Goal: Transaction & Acquisition: Obtain resource

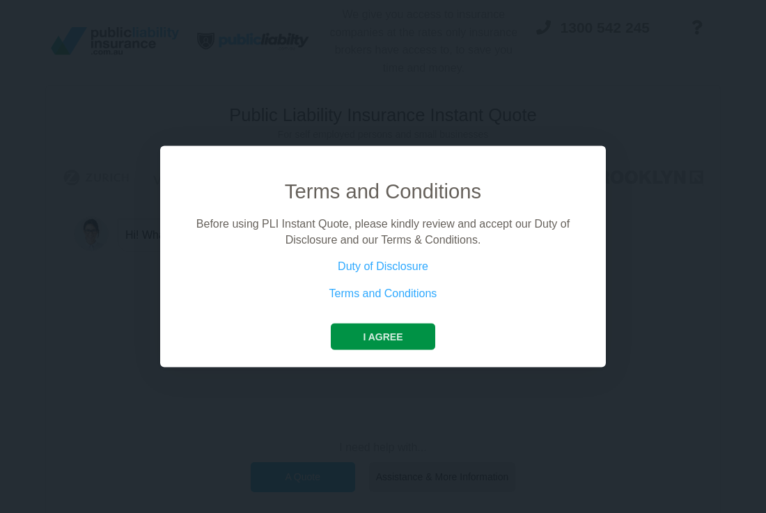
click at [381, 336] on button "I agree" at bounding box center [383, 337] width 104 height 26
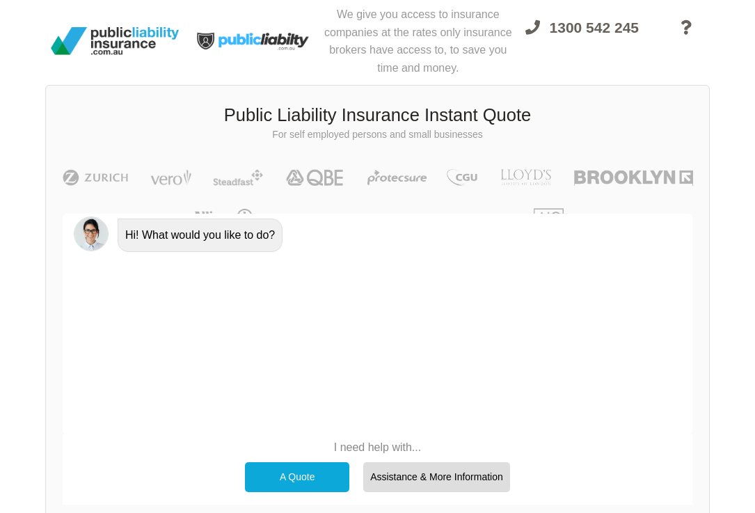
click at [381, 336] on div "Hi! What would you like to do?" at bounding box center [378, 324] width 630 height 221
click at [306, 475] on div "A Quote" at bounding box center [297, 476] width 104 height 29
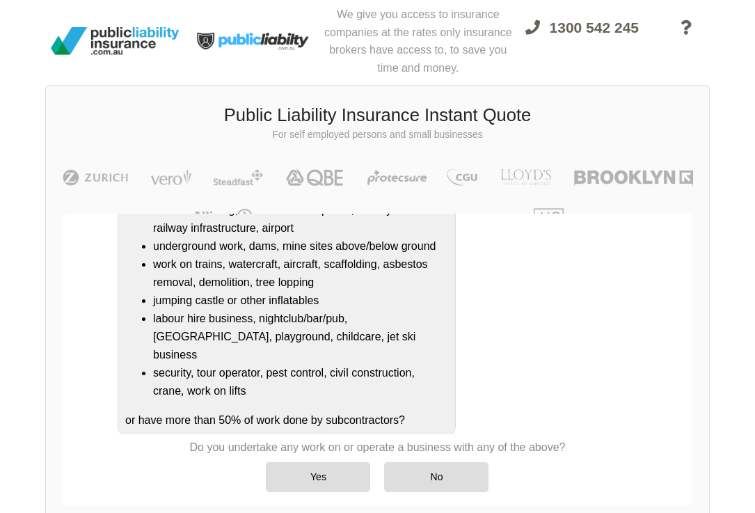
scroll to position [268, 0]
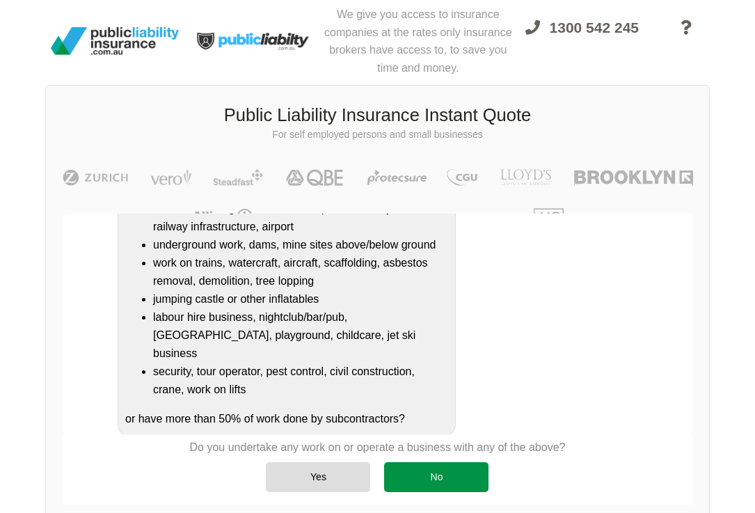
click at [477, 482] on div "No" at bounding box center [436, 476] width 104 height 29
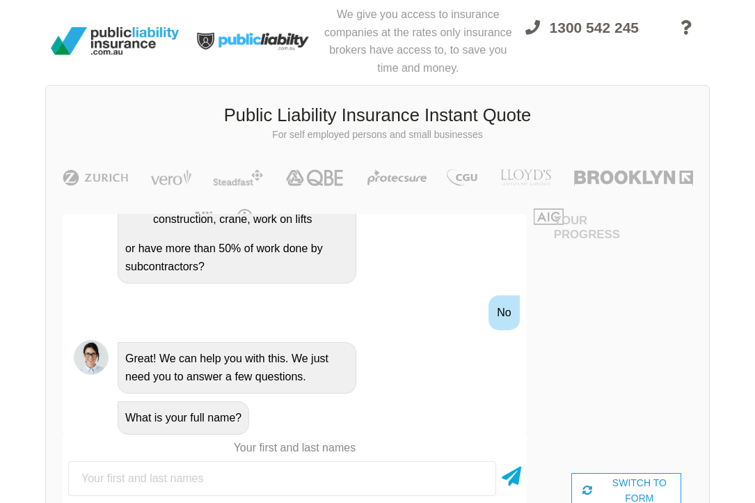
scroll to position [514, 0]
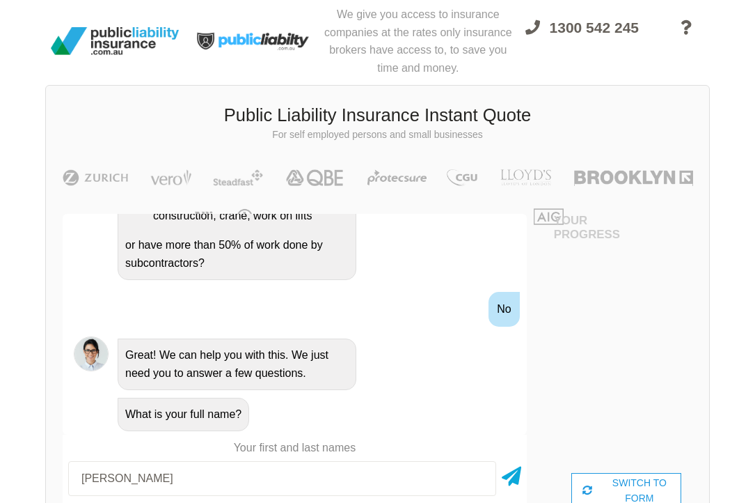
type input "[PERSON_NAME]"
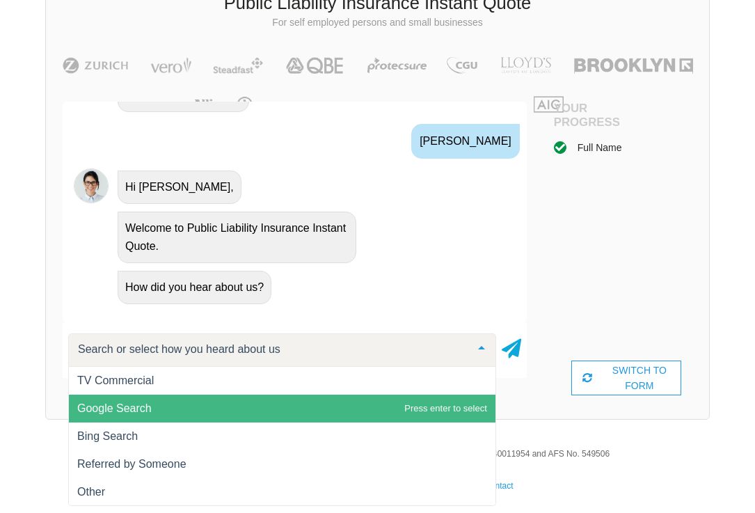
scroll to position [109, 0]
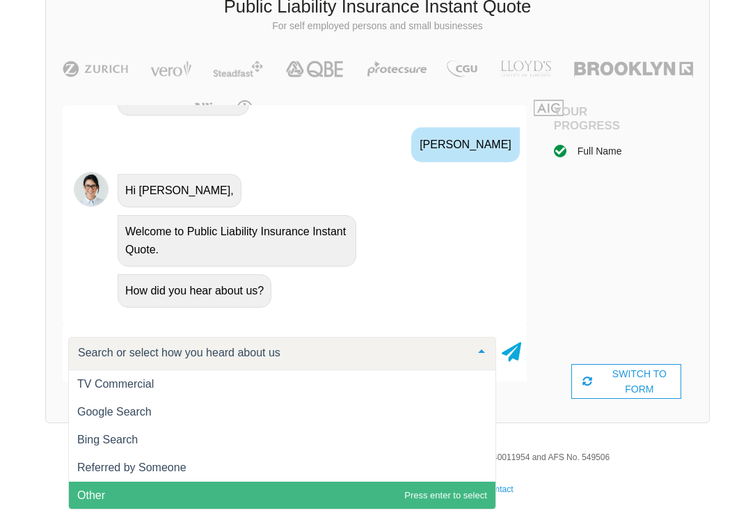
click at [228, 484] on span "Other" at bounding box center [282, 496] width 427 height 28
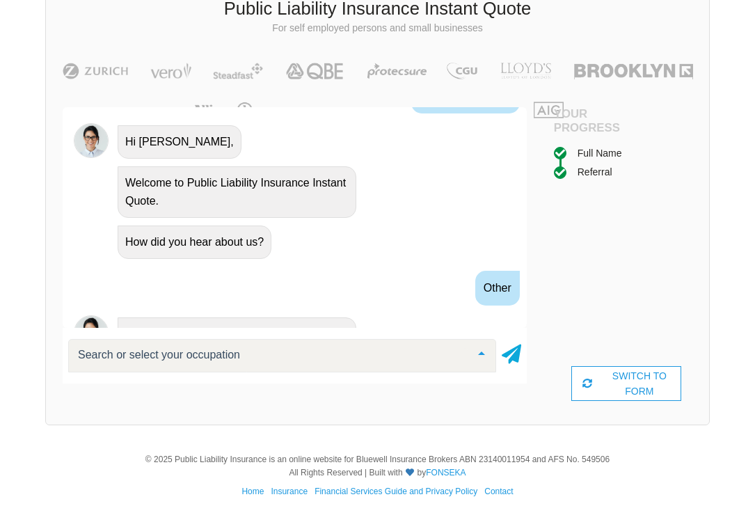
scroll to position [858, 0]
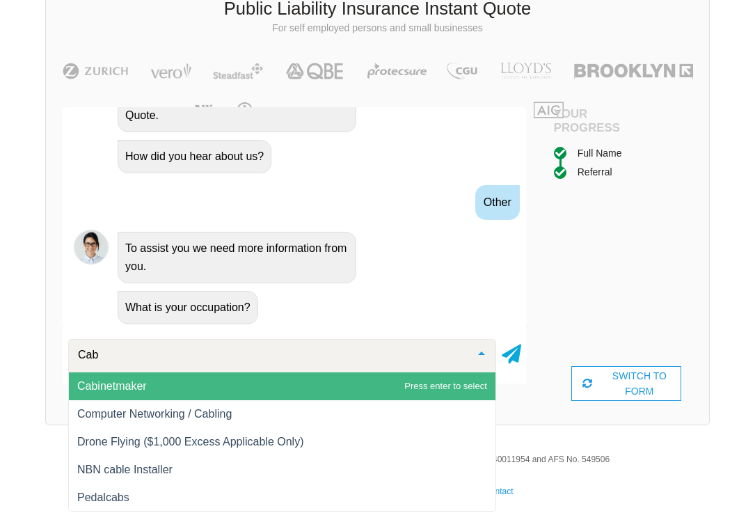
type input "Cab"
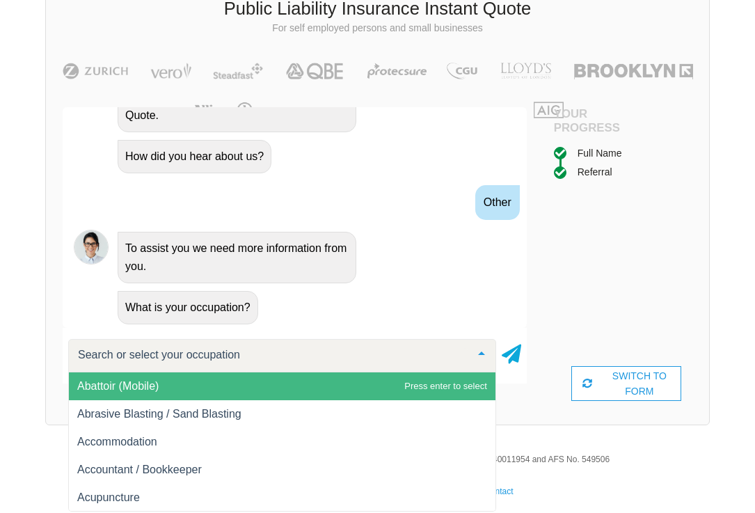
click at [203, 368] on div at bounding box center [282, 355] width 428 height 33
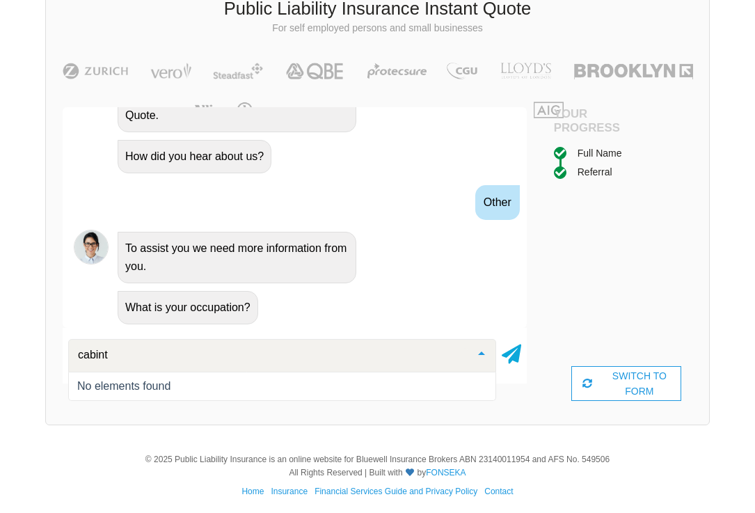
type input "cabin"
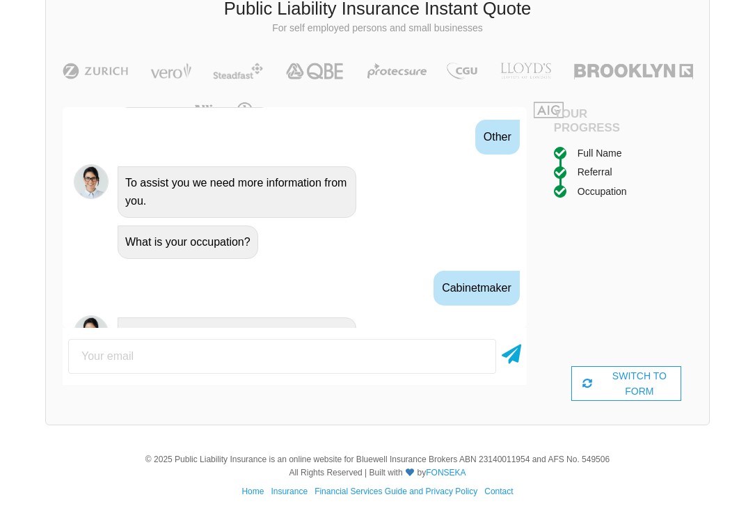
scroll to position [968, 0]
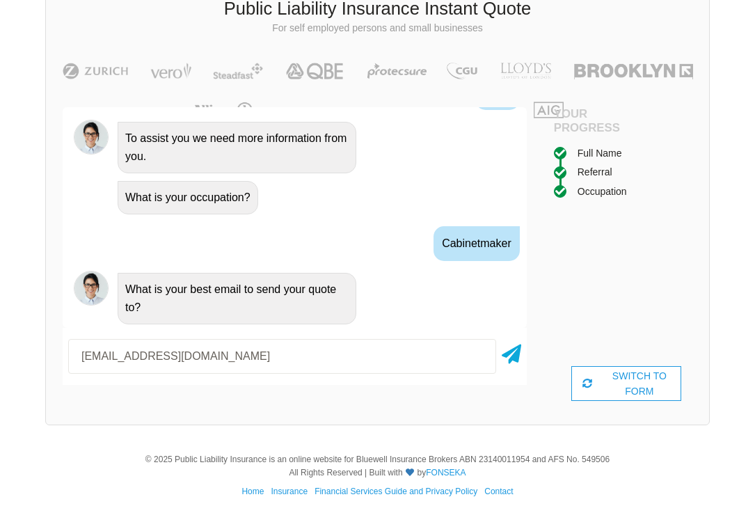
type input "[EMAIL_ADDRESS][DOMAIN_NAME]"
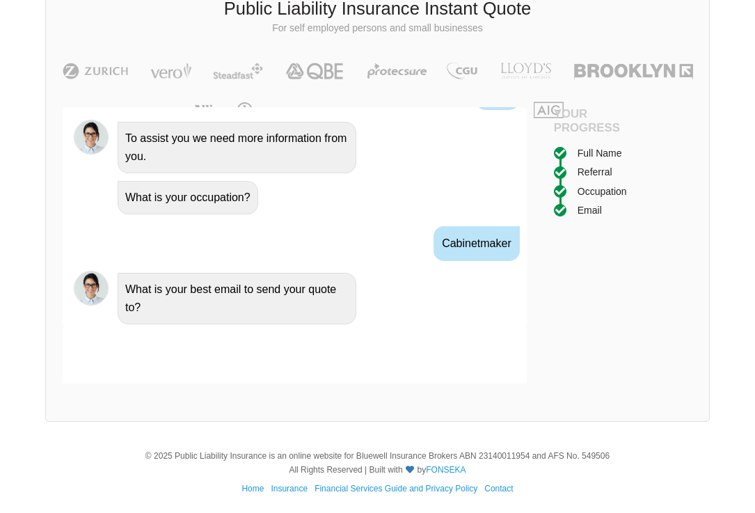
scroll to position [1059, 0]
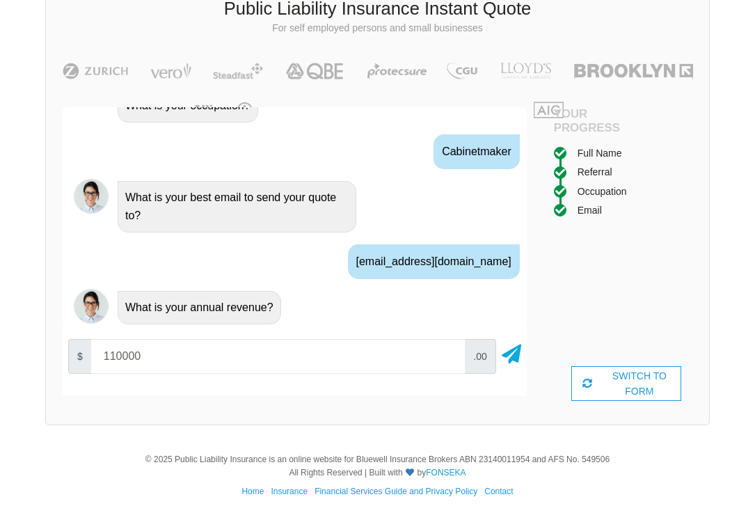
type input "110000"
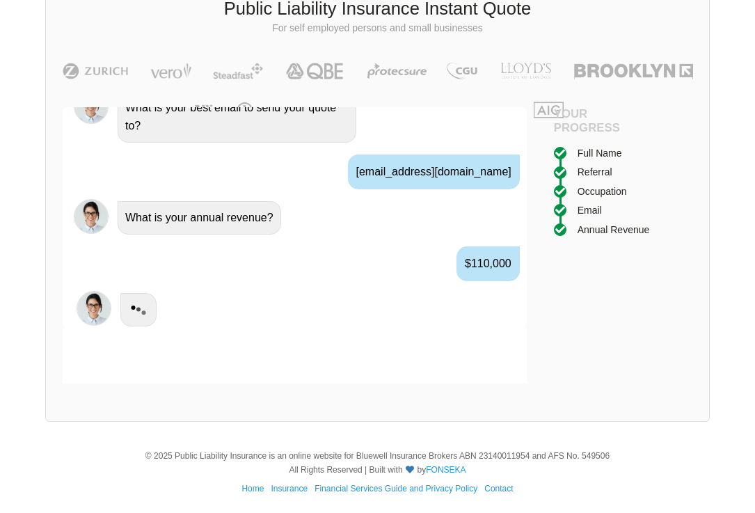
scroll to position [1151, 0]
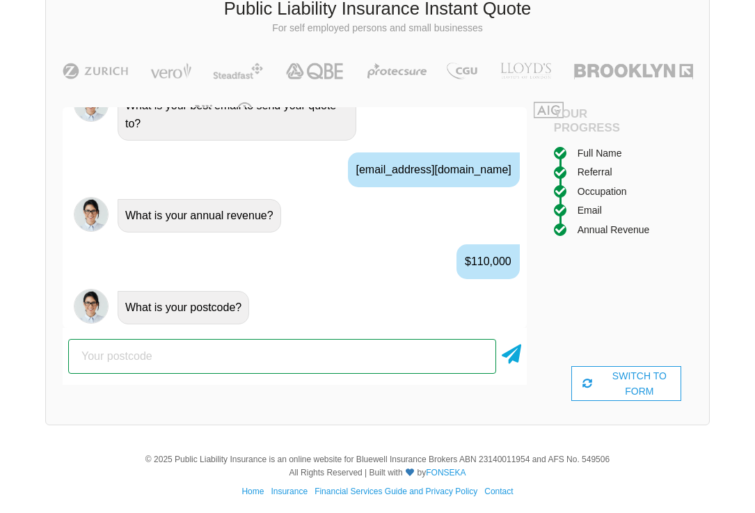
type input "3081"
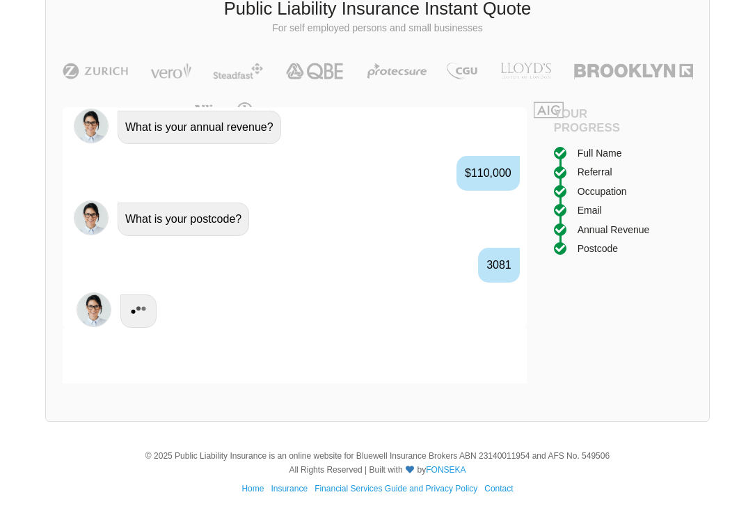
scroll to position [1243, 0]
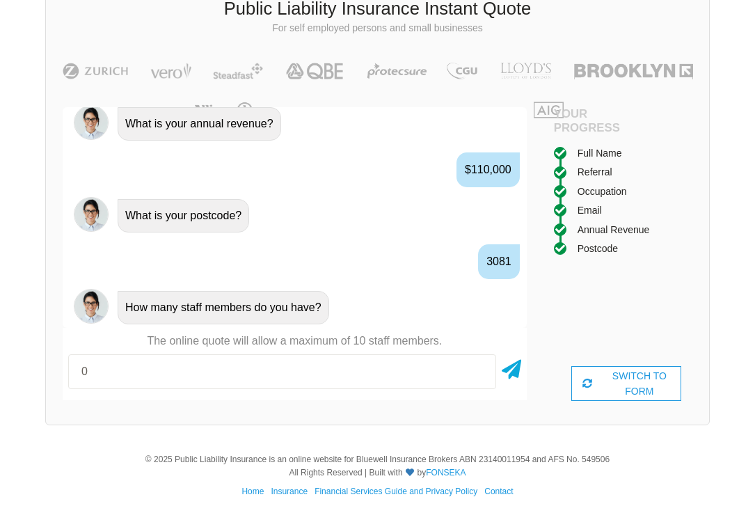
type input "0"
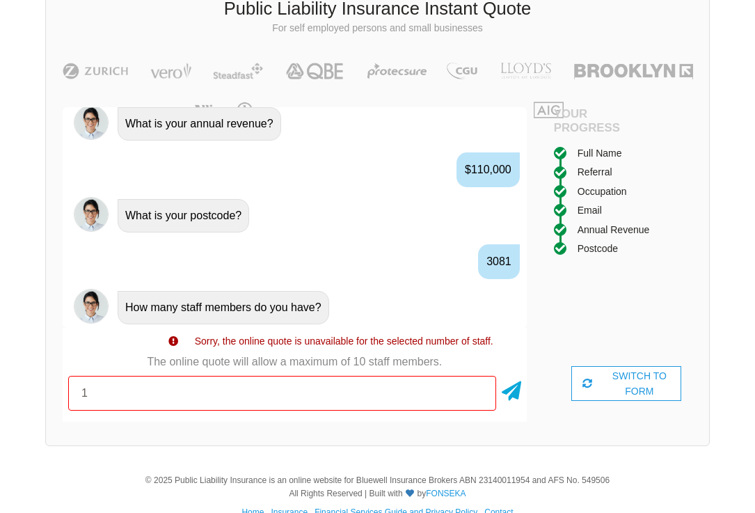
type input "1"
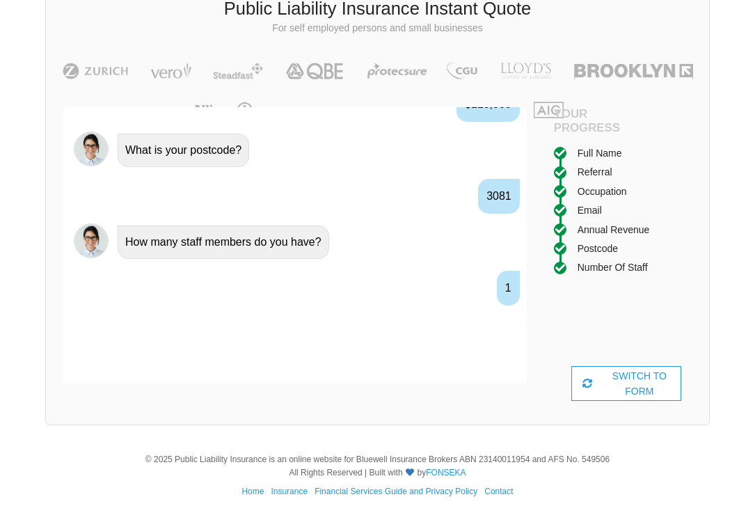
scroll to position [1353, 0]
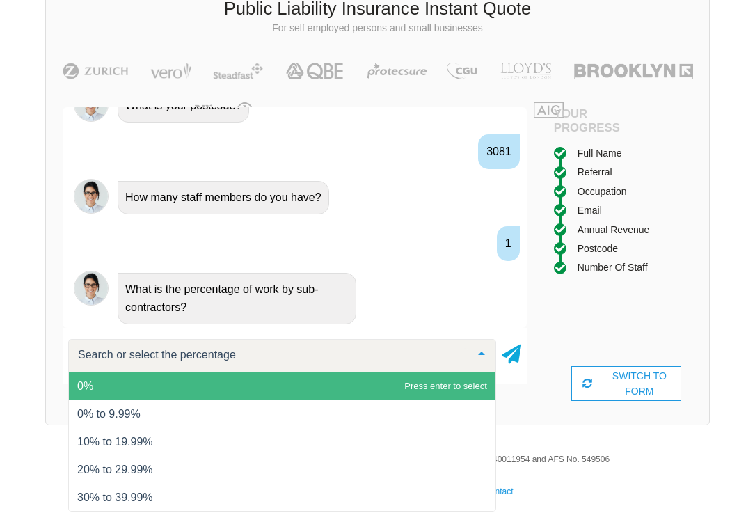
click at [93, 381] on span "0%" at bounding box center [85, 386] width 16 height 12
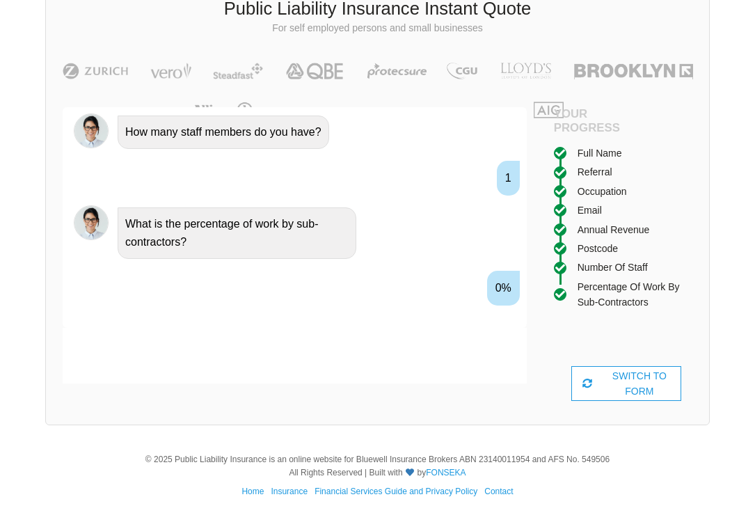
scroll to position [1445, 0]
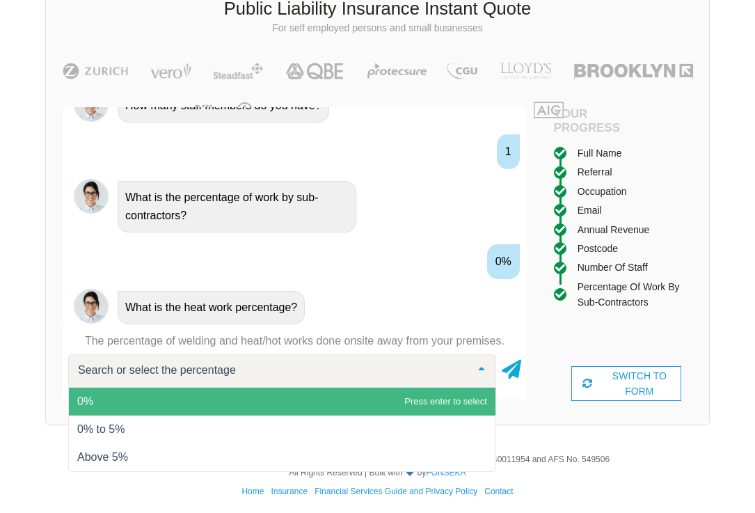
click at [105, 397] on span "0%" at bounding box center [282, 402] width 427 height 28
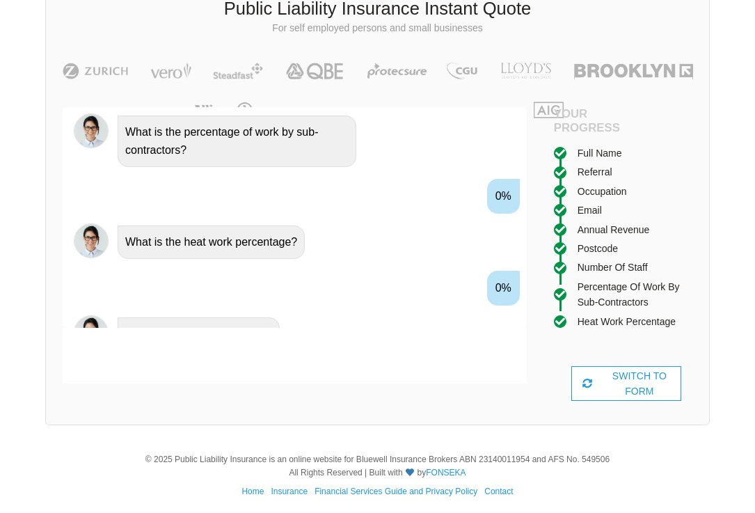
scroll to position [1537, 0]
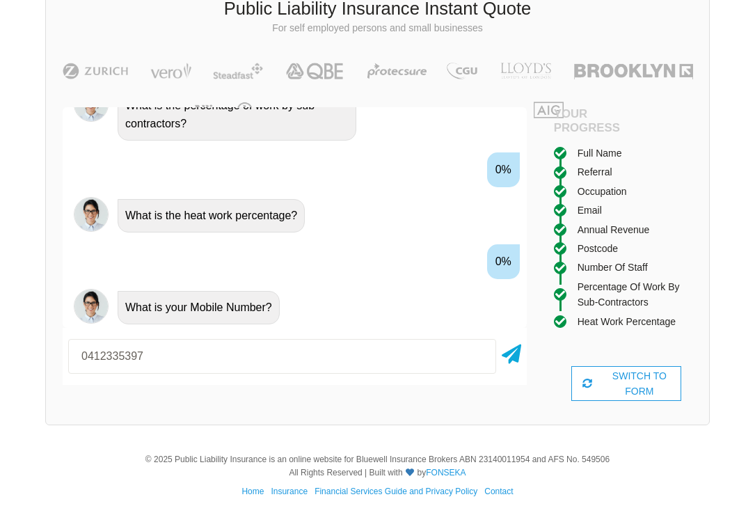
type input "0412335397"
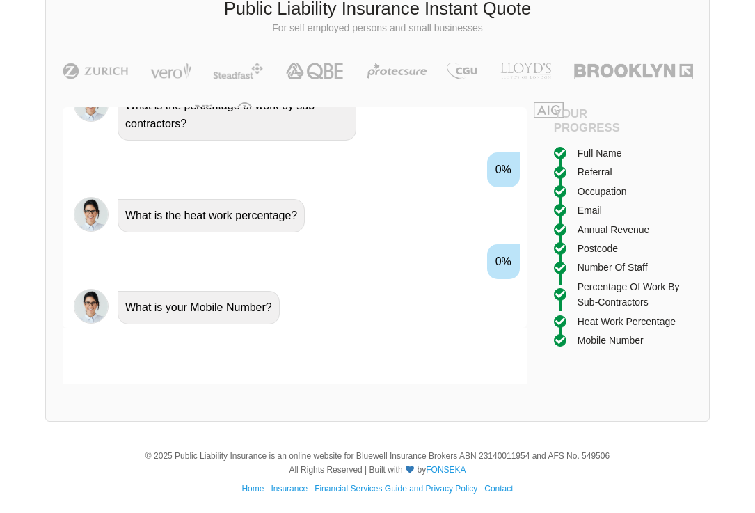
scroll to position [1629, 0]
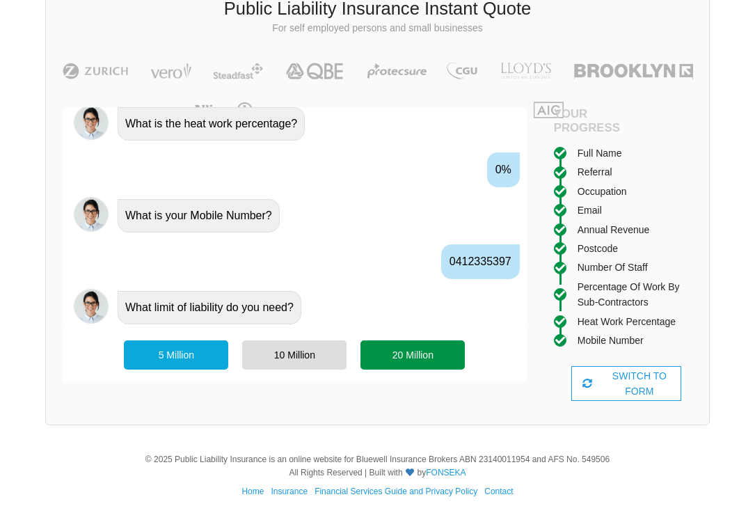
click at [424, 350] on div "20 Million" at bounding box center [413, 354] width 104 height 29
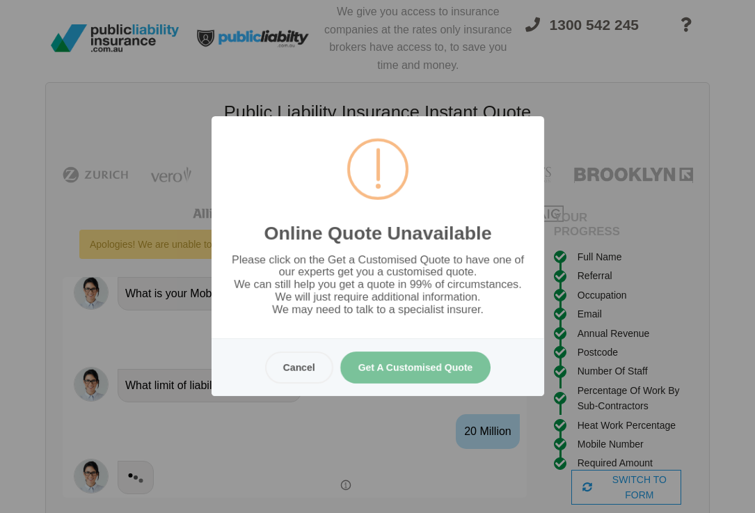
scroll to position [0, 0]
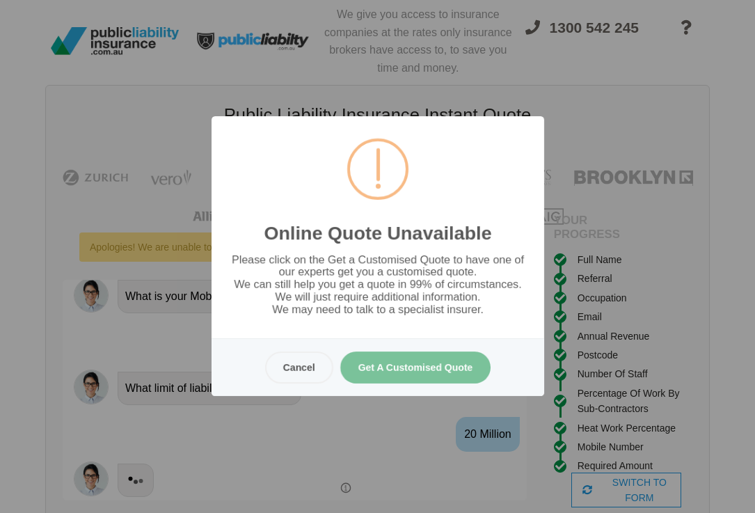
click at [424, 369] on button "Get A Customised Quote" at bounding box center [415, 368] width 151 height 32
